Goal: Find specific page/section: Find specific page/section

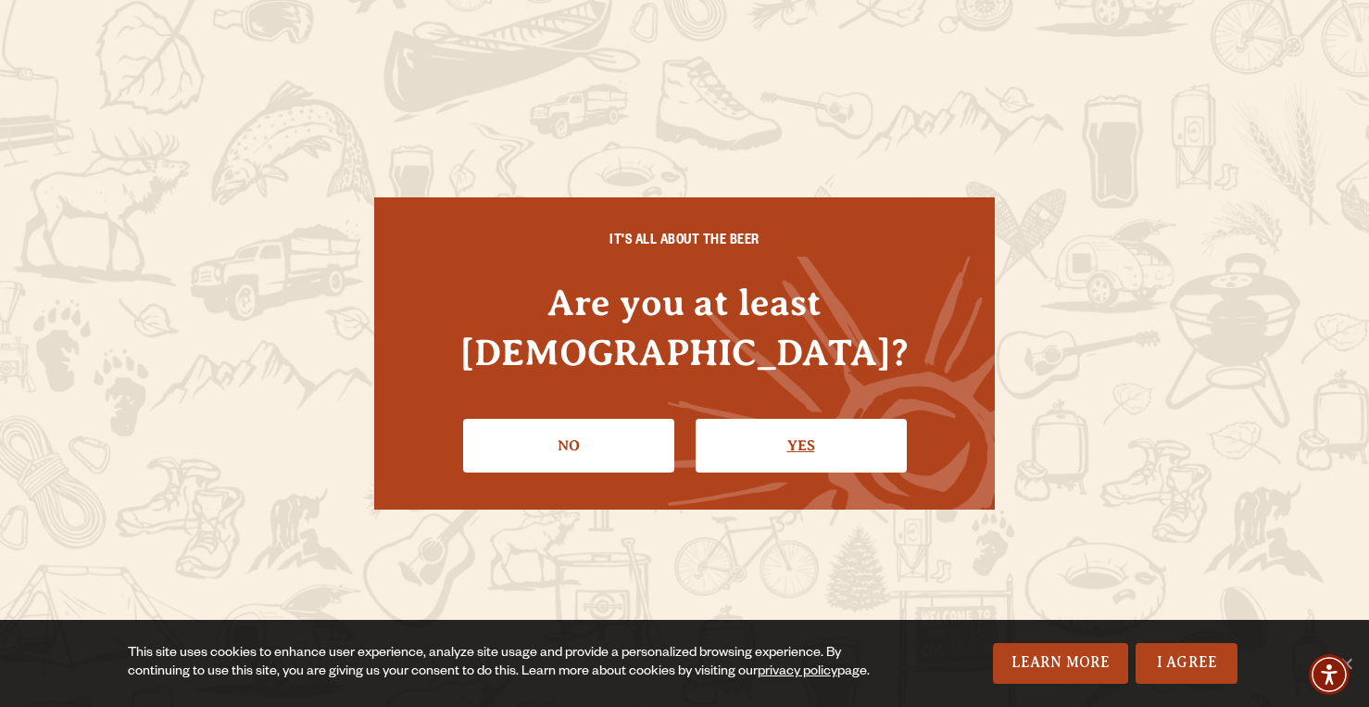
click at [791, 431] on link "Yes" at bounding box center [801, 446] width 211 height 54
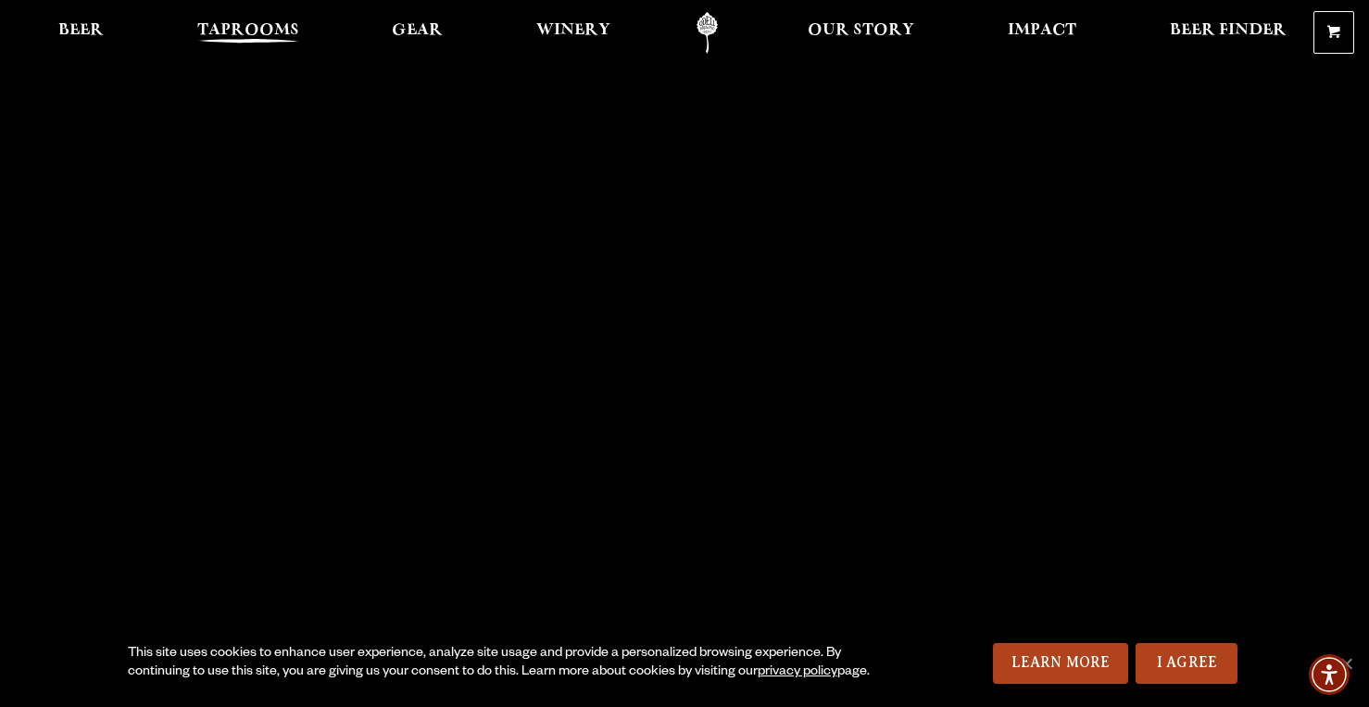
click at [252, 38] on span "Taprooms" at bounding box center [248, 30] width 102 height 15
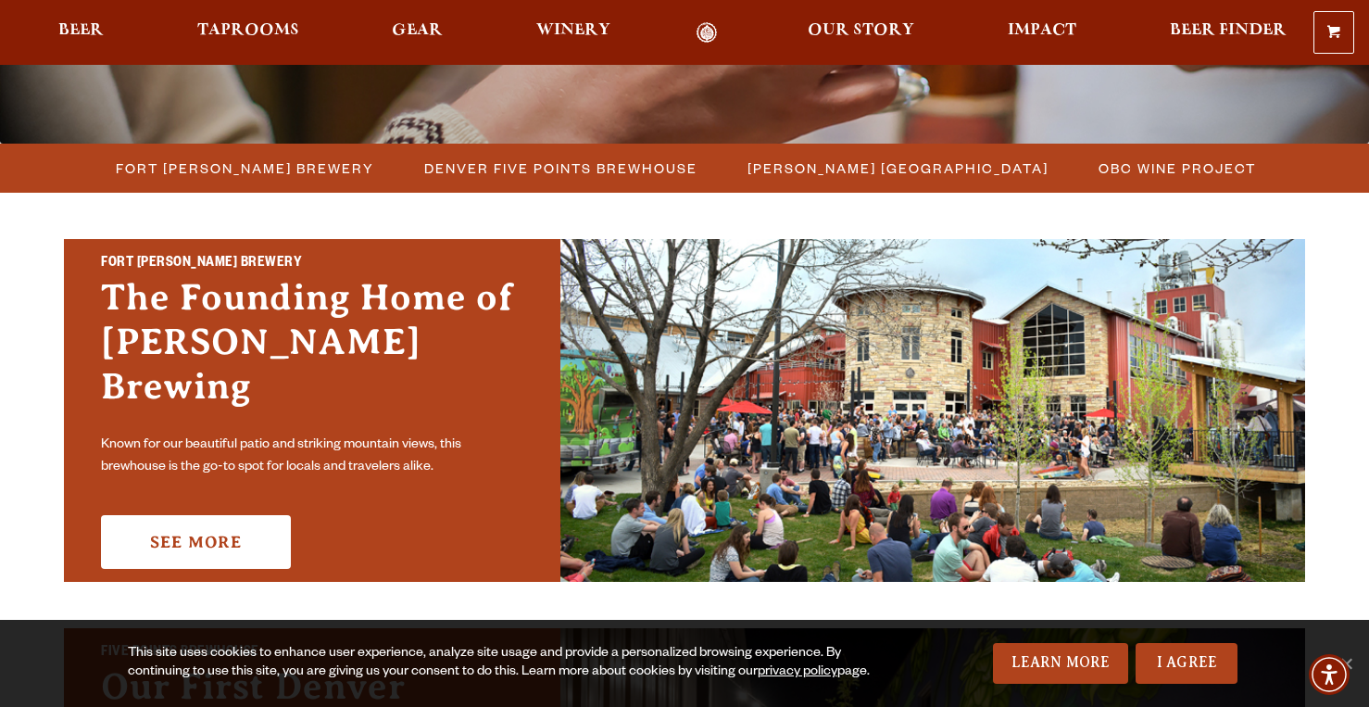
scroll to position [468, 0]
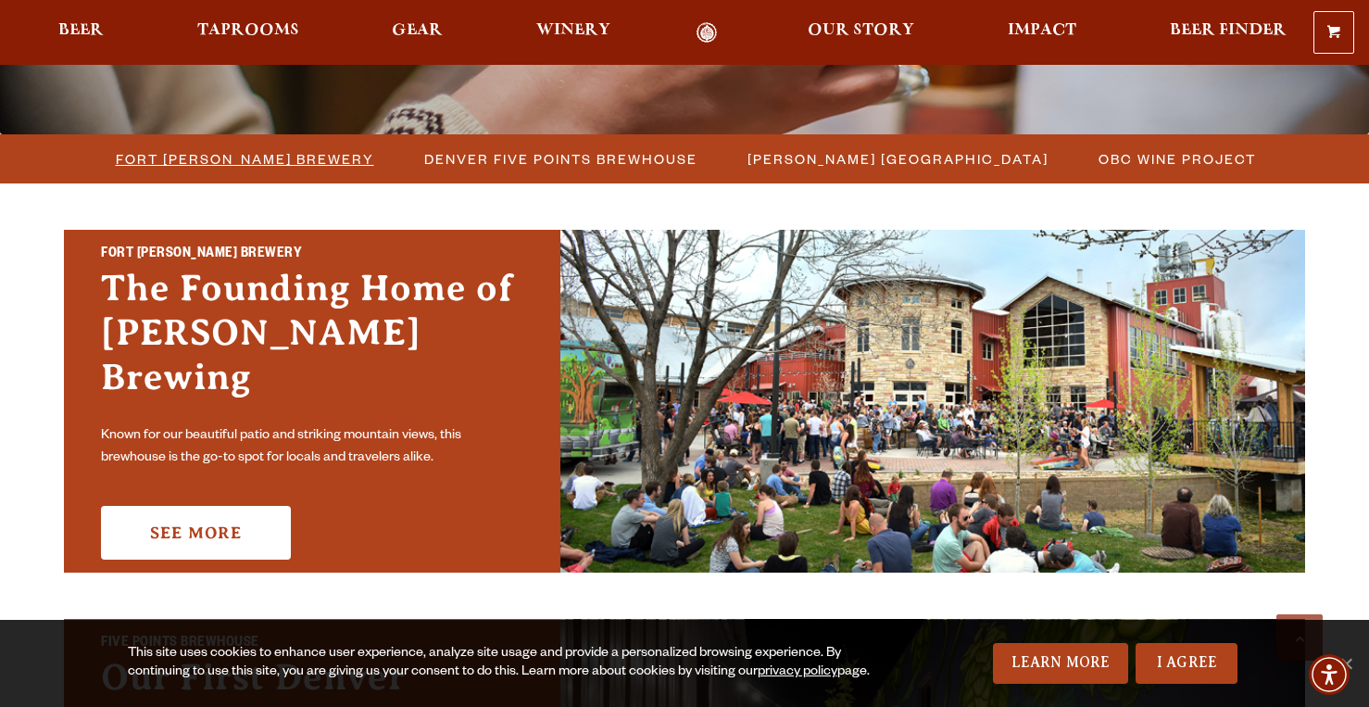
click at [284, 149] on span "Fort [PERSON_NAME] Brewery" at bounding box center [245, 158] width 258 height 27
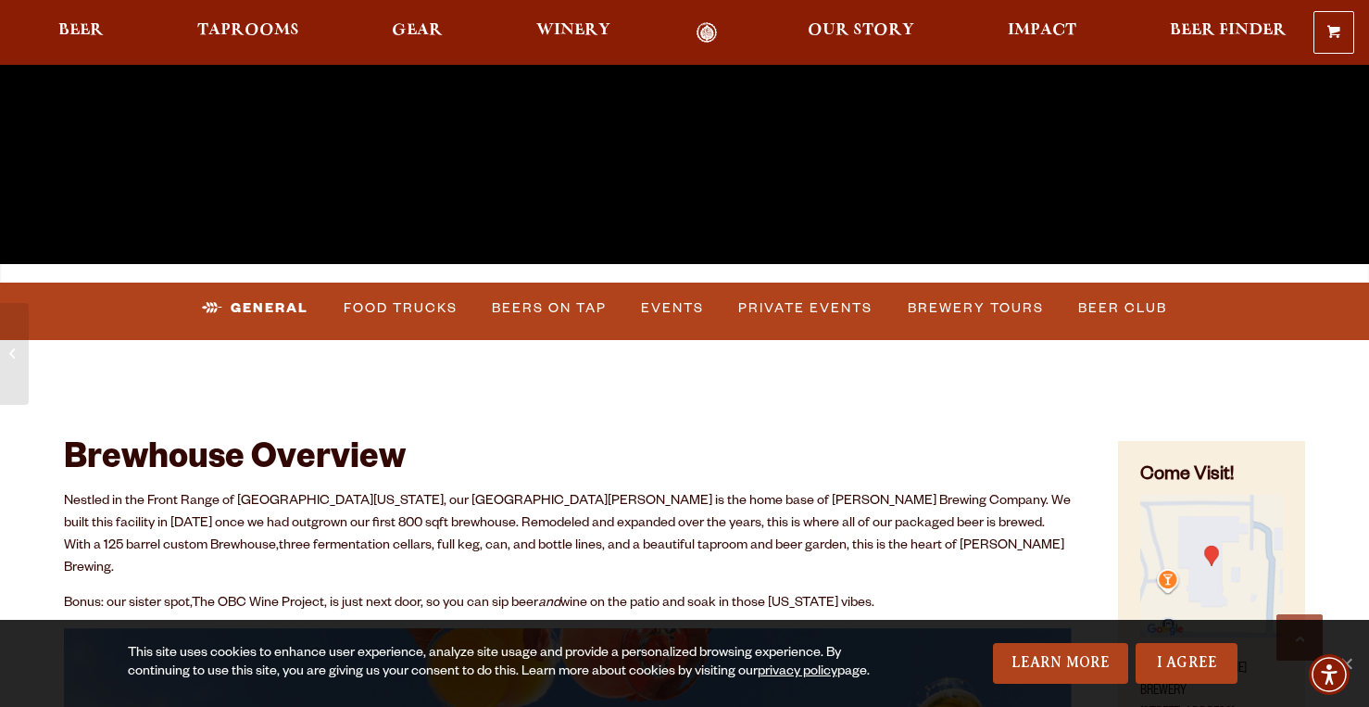
scroll to position [515, 0]
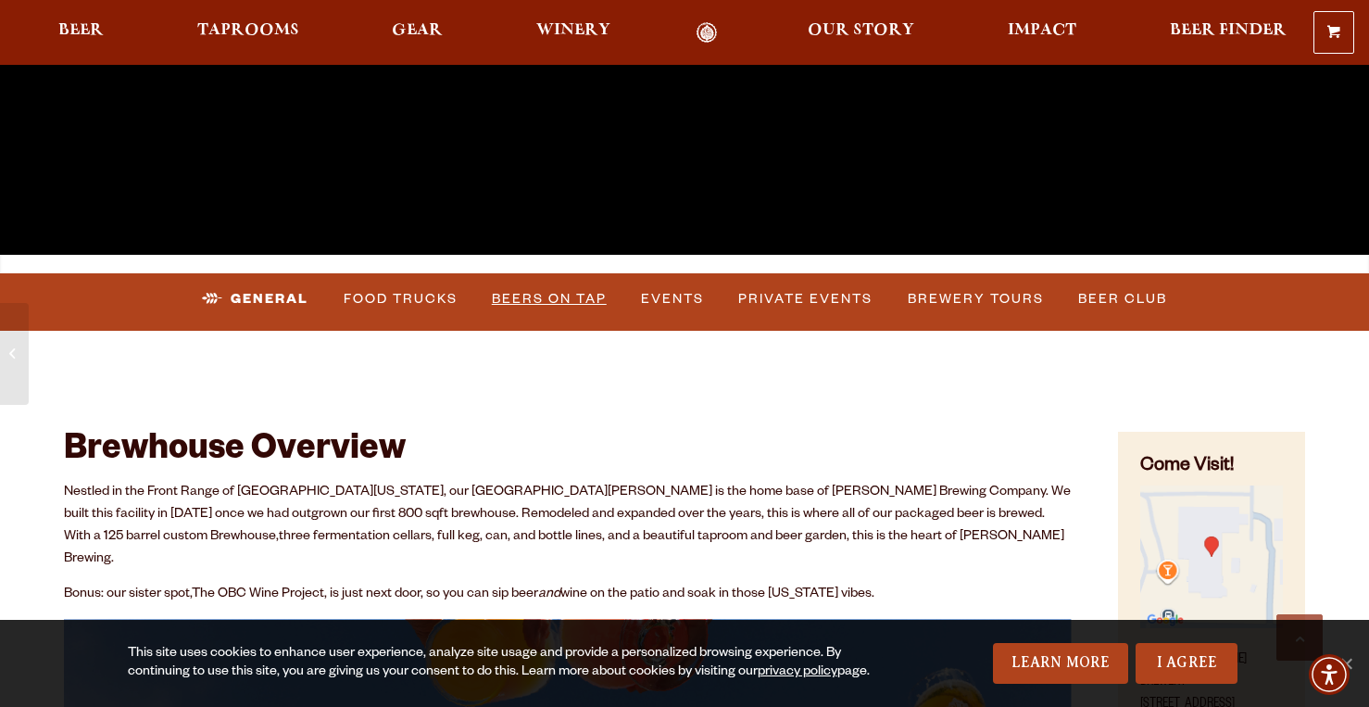
click at [574, 309] on link "Beers on Tap" at bounding box center [549, 299] width 130 height 43
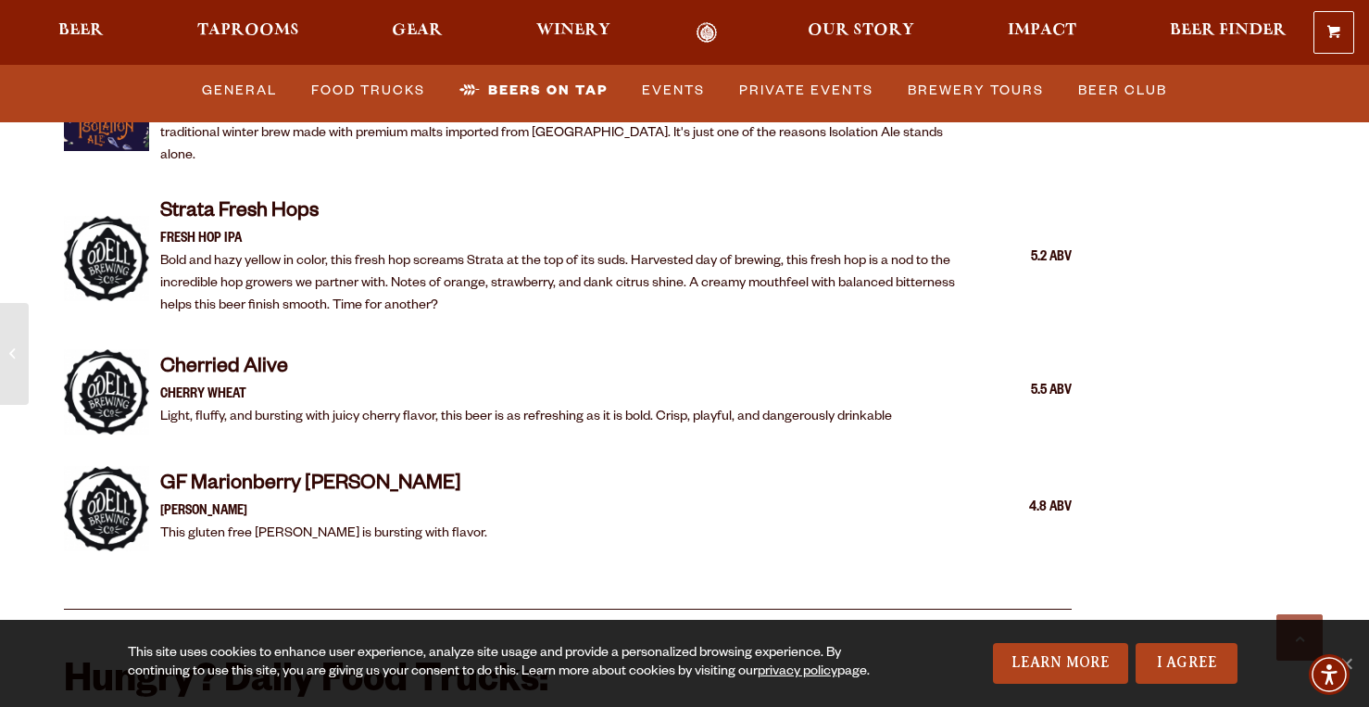
scroll to position [4084, 0]
